Goal: Transaction & Acquisition: Purchase product/service

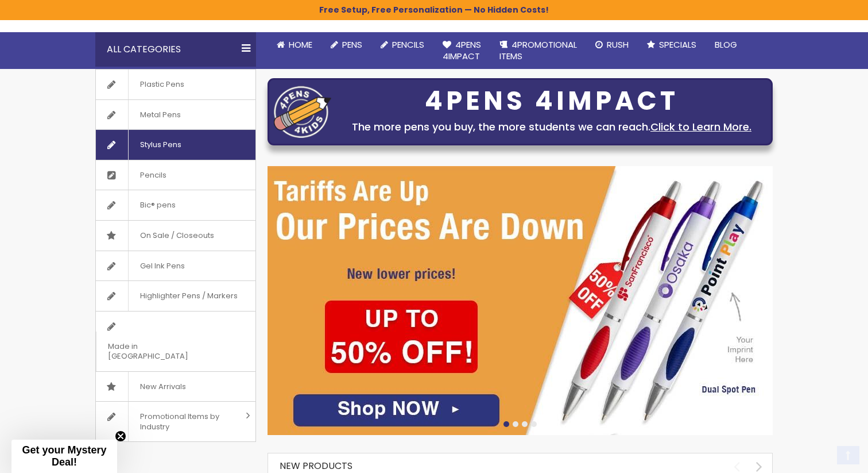
scroll to position [109, 0]
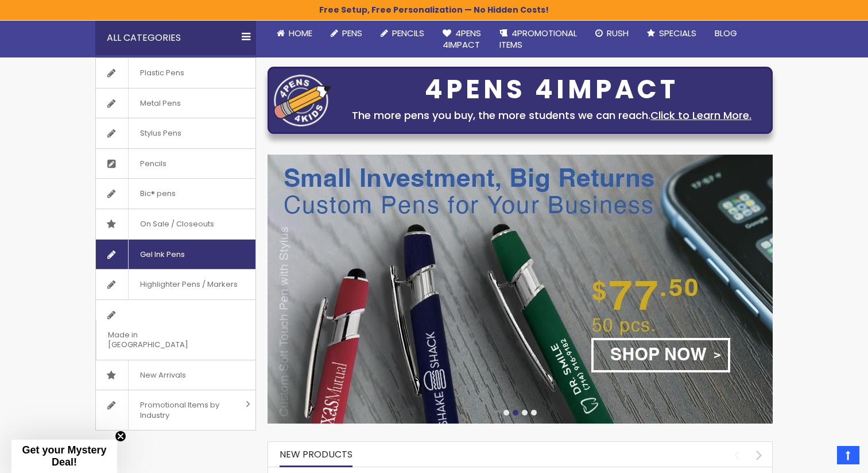
click at [168, 253] on span "Gel Ink Pens" at bounding box center [162, 254] width 68 height 30
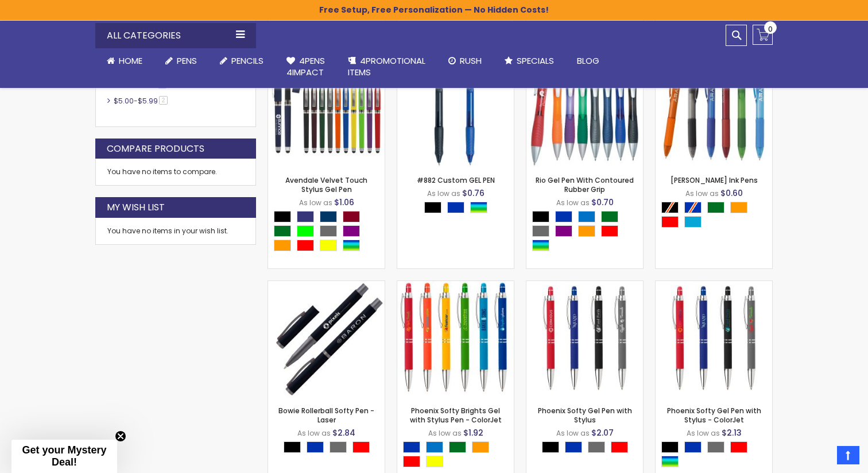
scroll to position [585, 0]
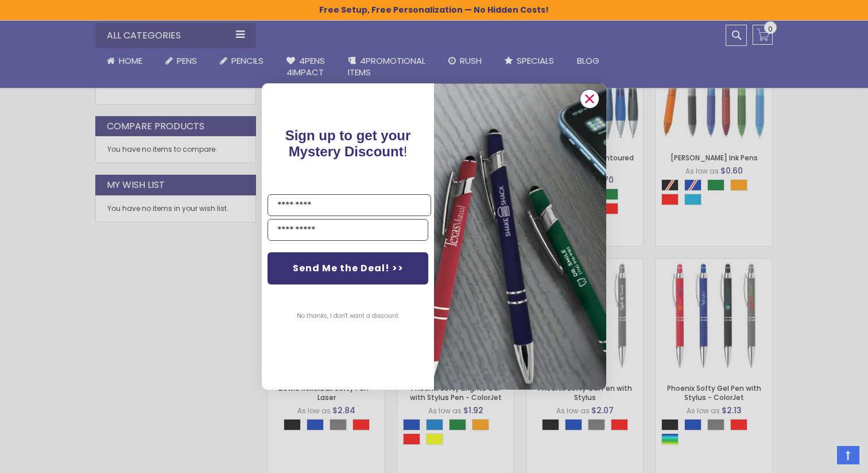
click at [588, 92] on circle "Close dialog" at bounding box center [589, 98] width 17 height 17
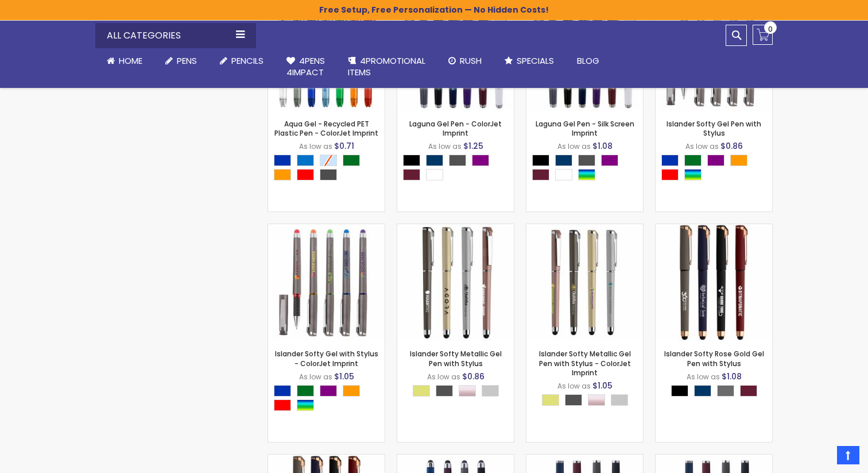
scroll to position [900, 0]
